Goal: Task Accomplishment & Management: Use online tool/utility

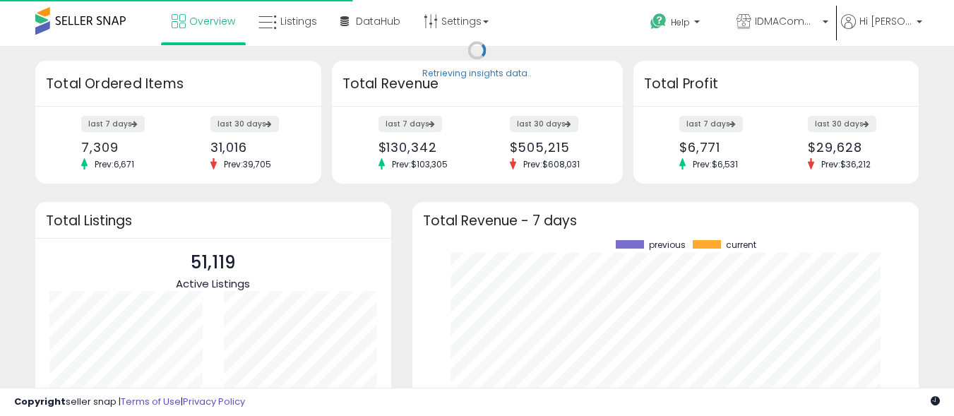
scroll to position [196, 479]
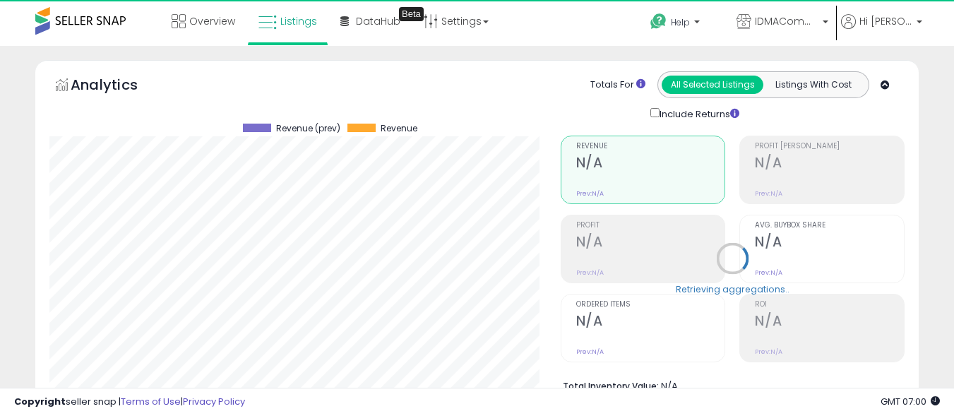
scroll to position [433, 0]
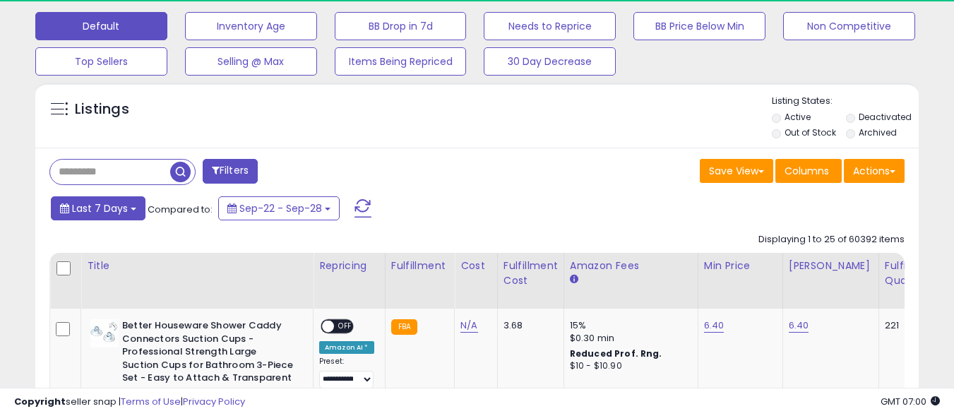
click at [99, 208] on span "Last 7 Days" at bounding box center [100, 208] width 56 height 14
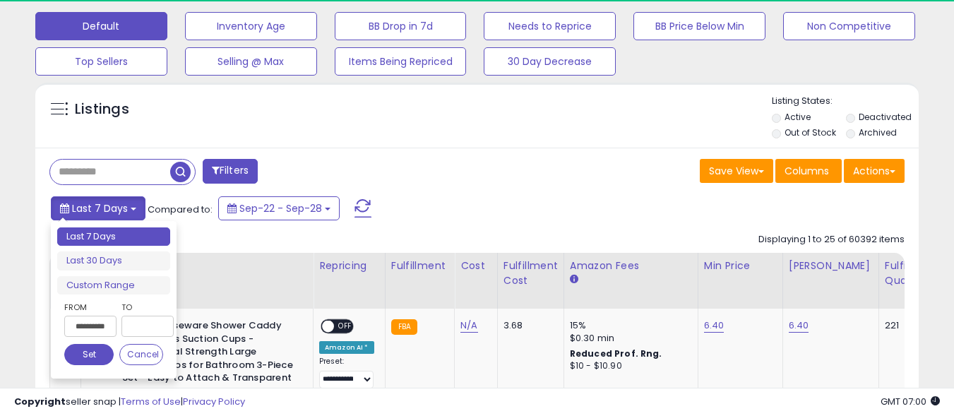
scroll to position [0, 0]
type input "**********"
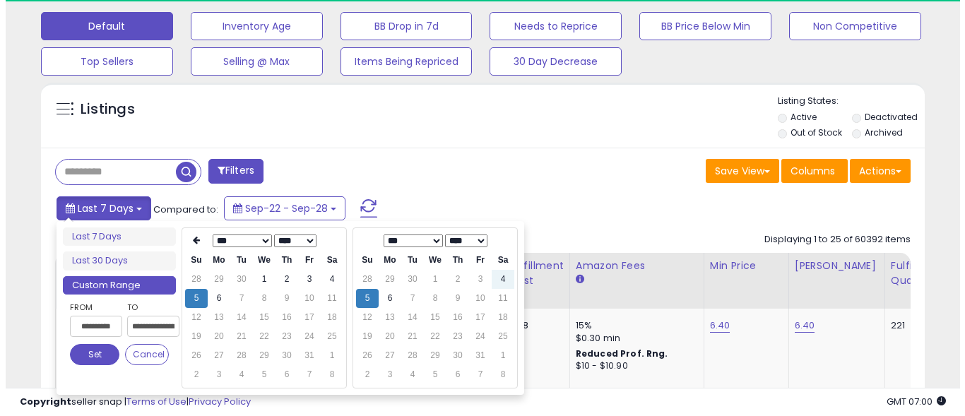
scroll to position [0, 44]
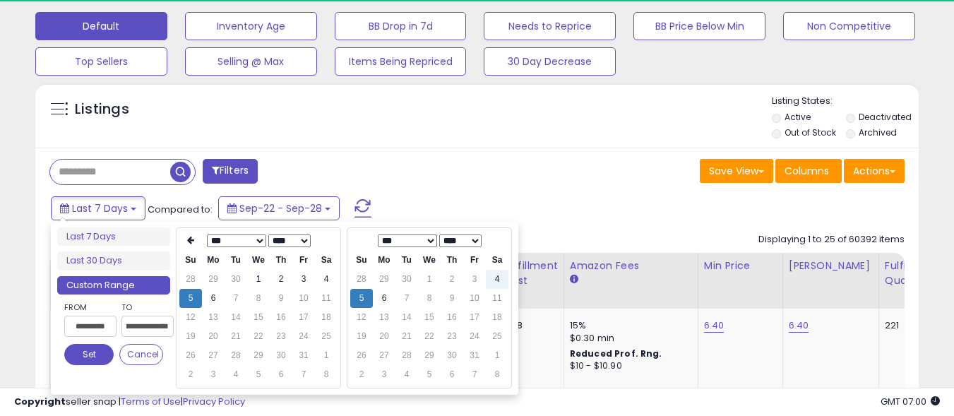
click at [89, 354] on button "Set" at bounding box center [88, 354] width 49 height 21
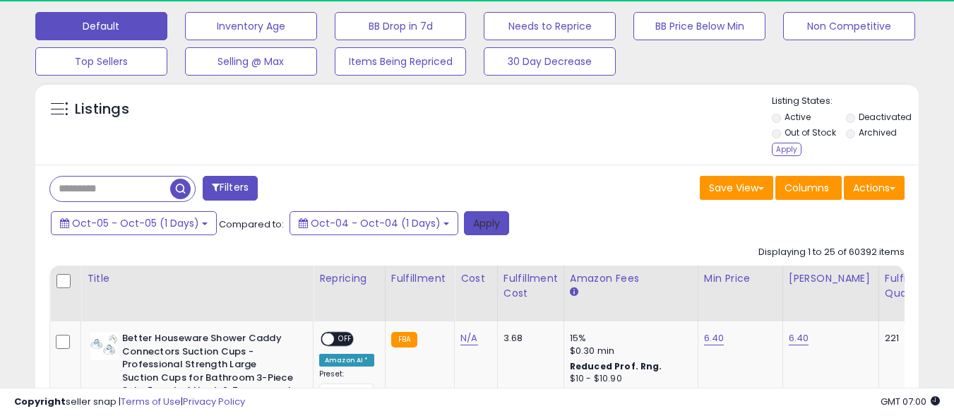
click at [475, 222] on button "Apply" at bounding box center [486, 223] width 45 height 24
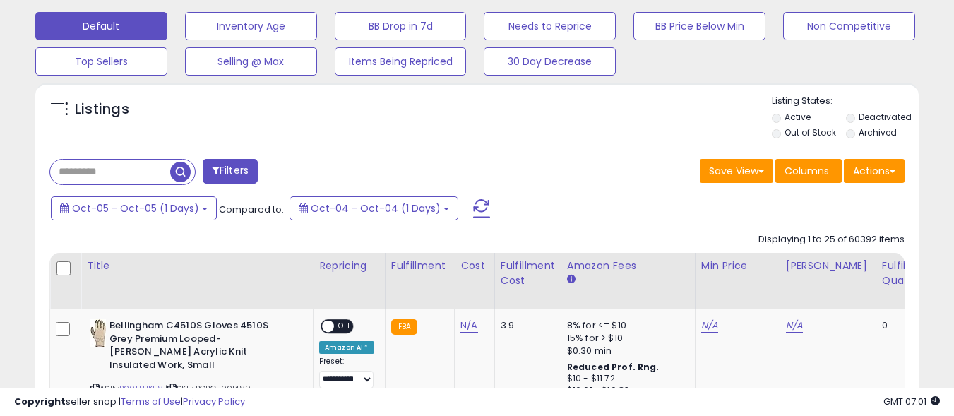
scroll to position [290, 511]
click at [874, 170] on button "Actions" at bounding box center [874, 171] width 61 height 24
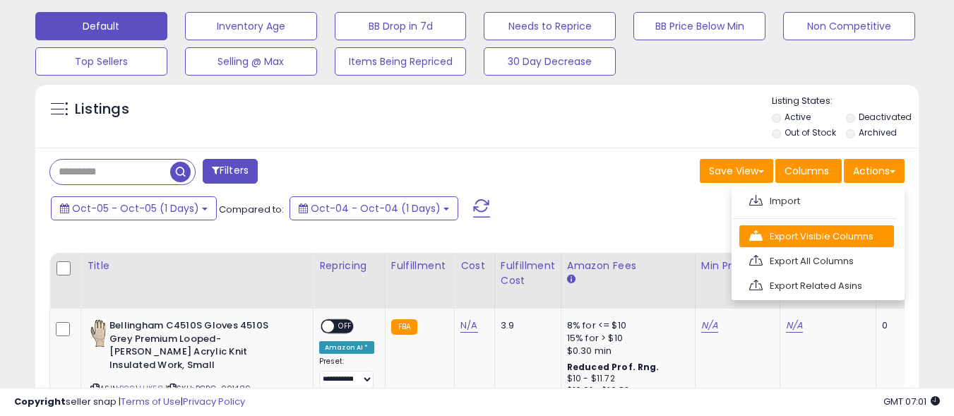
click at [816, 236] on link "Export Visible Columns" at bounding box center [816, 236] width 155 height 22
